Goal: Task Accomplishment & Management: Manage account settings

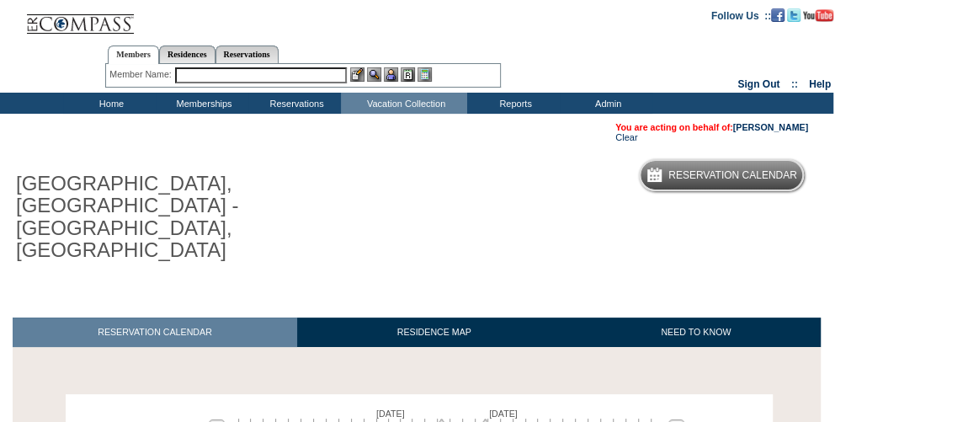
drag, startPoint x: 373, startPoint y: 387, endPoint x: 463, endPoint y: 370, distance: 91.8
click at [463, 408] on div "June 8, 2026 July 23, 2026" at bounding box center [443, 422] width 486 height 29
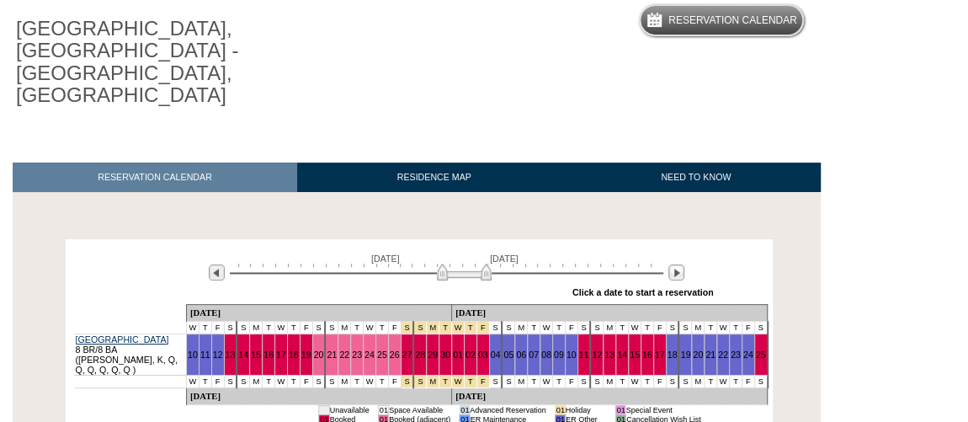
scroll to position [168, 0]
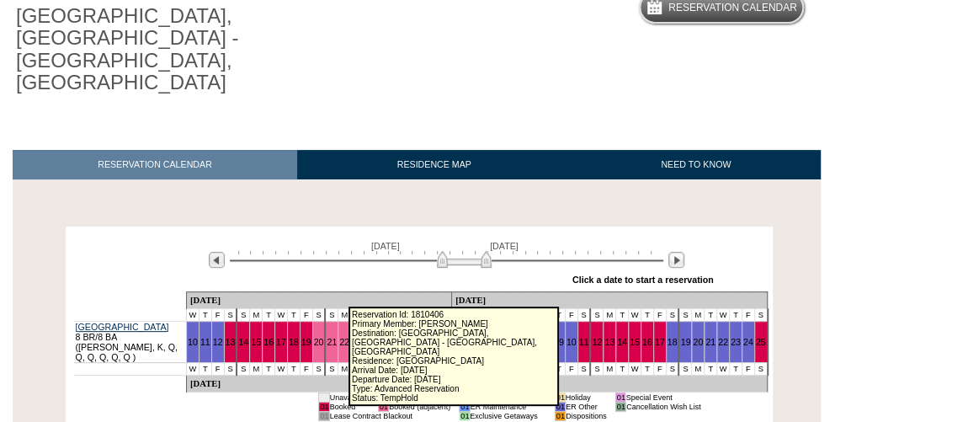
click at [352, 337] on link "23" at bounding box center [357, 342] width 10 height 10
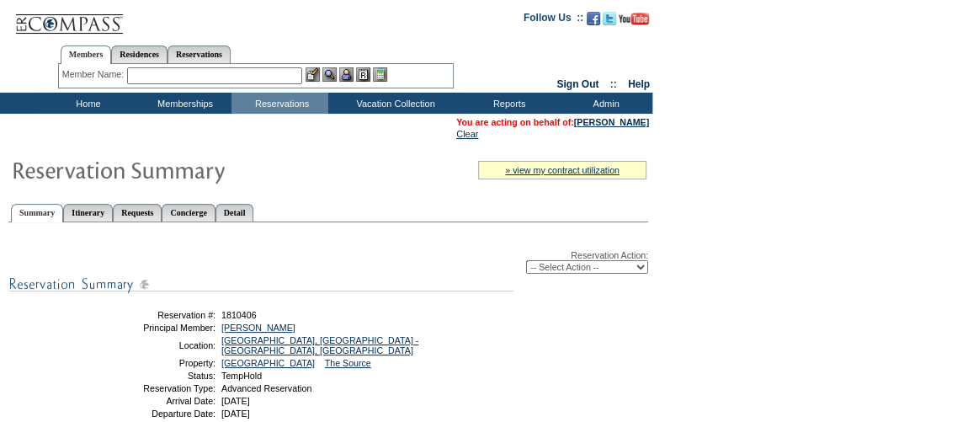
click at [577, 272] on select "-- Select Action -- Modify Reservation Dates Modify Reservation Cost Modify Occ…" at bounding box center [587, 266] width 122 height 13
select select "ChangeCost"
click at [526, 264] on select "-- Select Action -- Modify Reservation Dates Modify Reservation Cost Modify Occ…" at bounding box center [587, 266] width 122 height 13
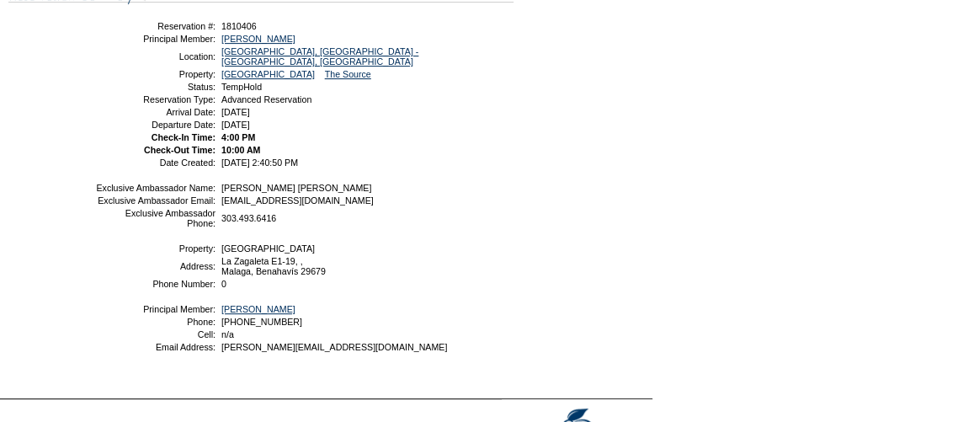
scroll to position [304, 0]
